Goal: Transaction & Acquisition: Purchase product/service

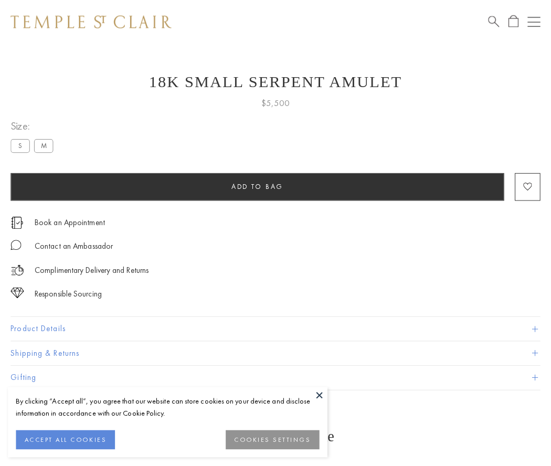
scroll to position [8, 0]
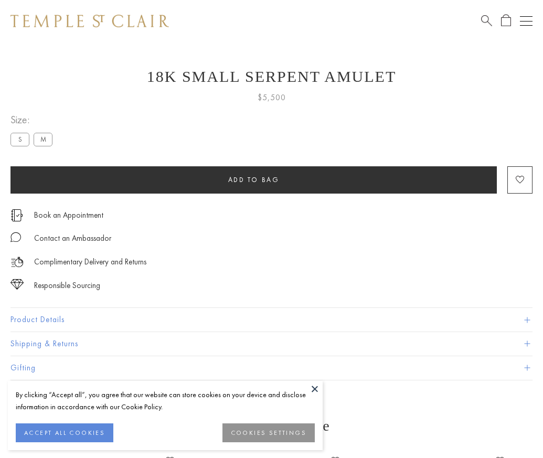
click at [253, 179] on span "Add to bag" at bounding box center [253, 179] width 51 height 9
